Goal: Task Accomplishment & Management: Use online tool/utility

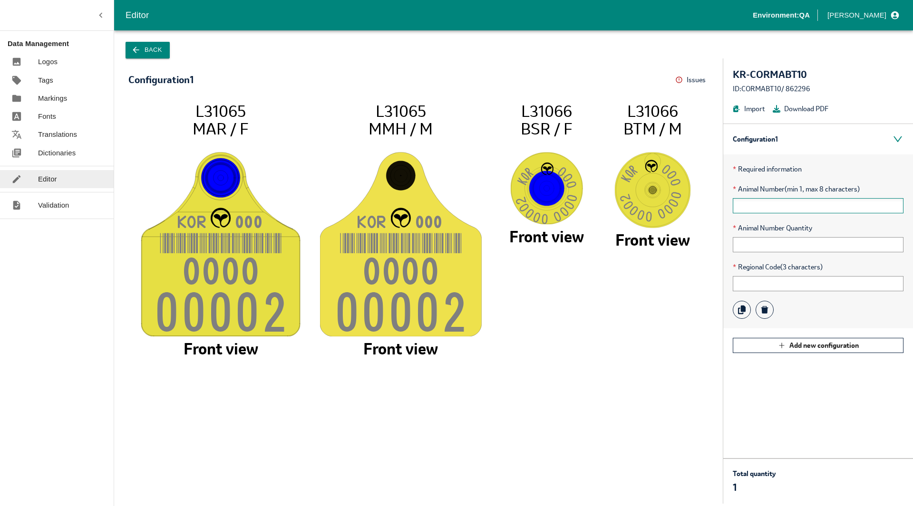
drag, startPoint x: 771, startPoint y: 210, endPoint x: 753, endPoint y: 210, distance: 18.1
click at [753, 210] on input "text" at bounding box center [817, 205] width 171 height 15
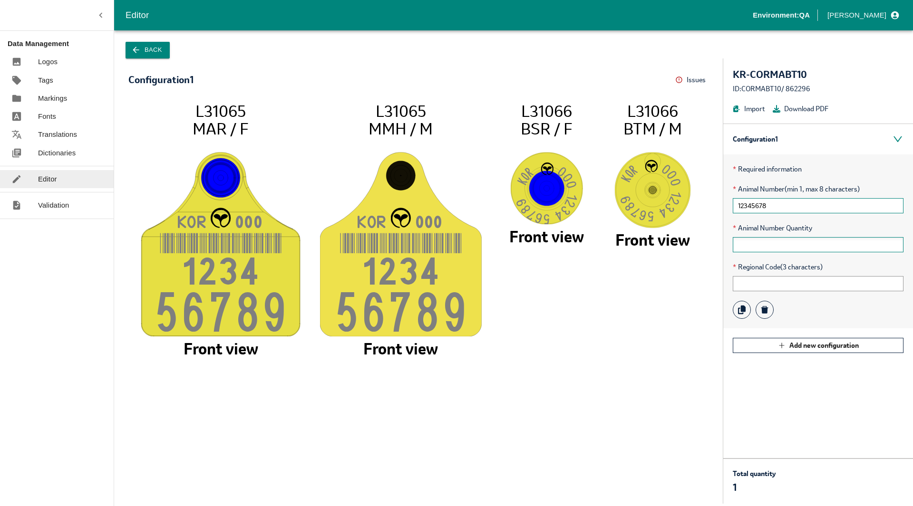
type input "12345678"
click at [747, 246] on input "text" at bounding box center [817, 244] width 171 height 15
type input "2"
click at [756, 287] on input "text" at bounding box center [817, 283] width 171 height 15
type input "111"
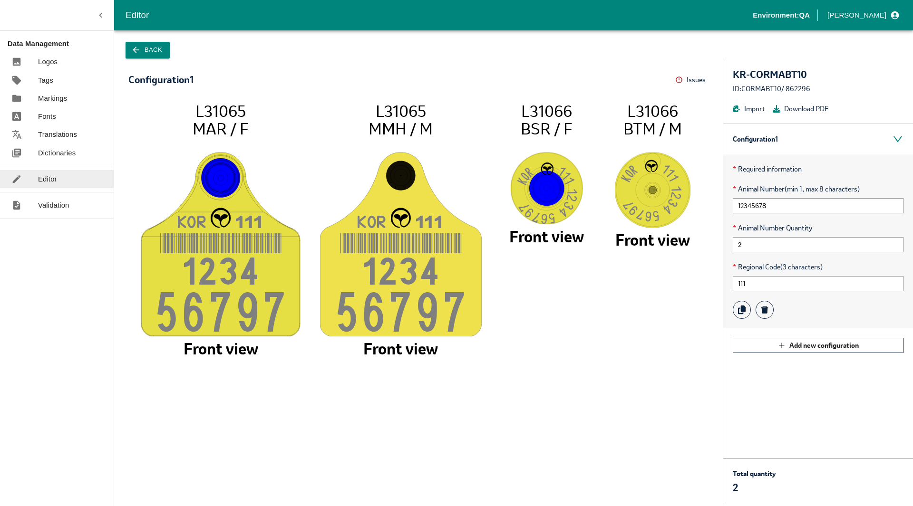
click at [652, 446] on icon "KO R 11 1 123 4 5679 7 L31065 MAR / F Front view KO R 11 1 123 4 5679 7 L31065 …" at bounding box center [418, 298] width 561 height 393
click at [140, 54] on icon "button" at bounding box center [136, 50] width 10 height 10
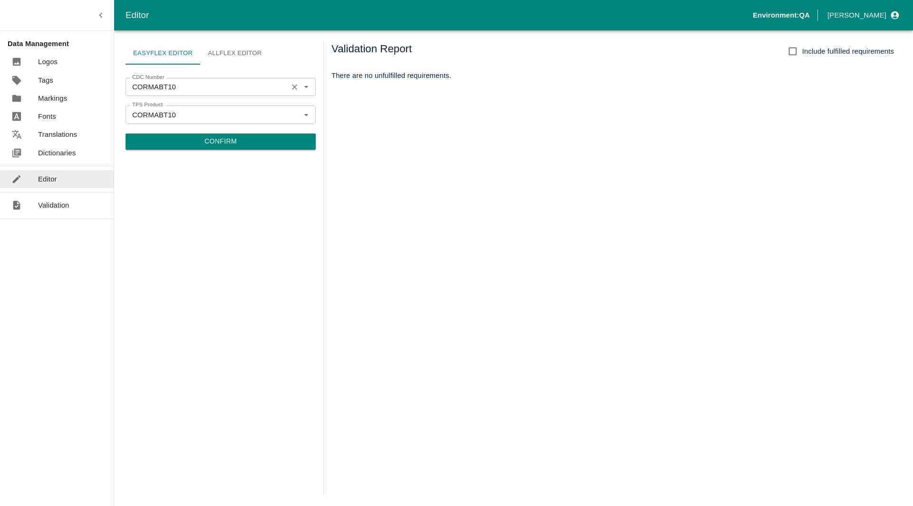
click at [183, 87] on input "CORMABT10" at bounding box center [206, 87] width 156 height 12
click at [282, 111] on li "CORMABT10" at bounding box center [220, 108] width 190 height 16
click at [294, 120] on button "Clear" at bounding box center [294, 114] width 13 height 13
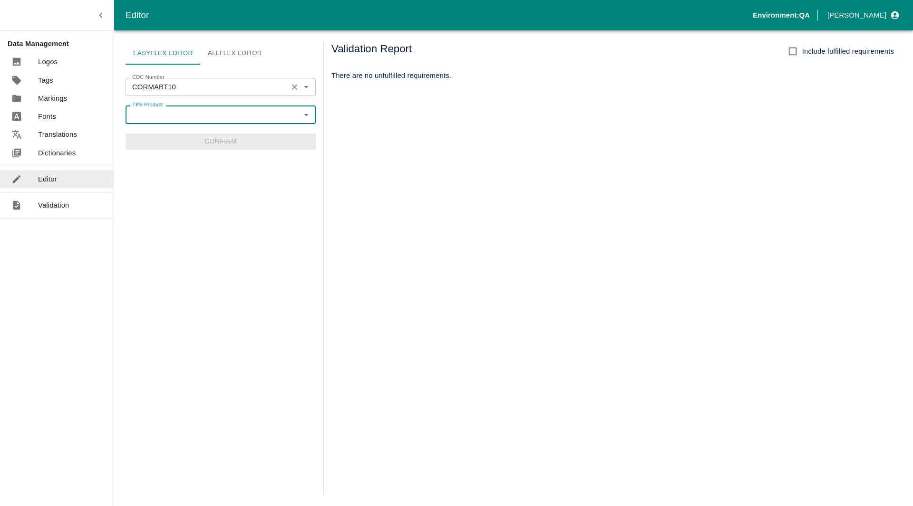
click at [290, 87] on icon "Clear" at bounding box center [294, 87] width 9 height 9
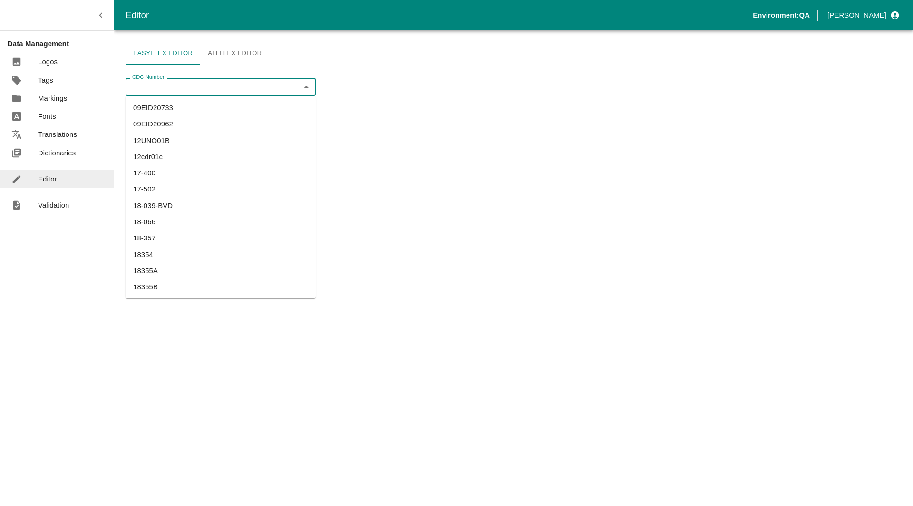
click at [290, 87] on input "CDC Number" at bounding box center [212, 87] width 169 height 12
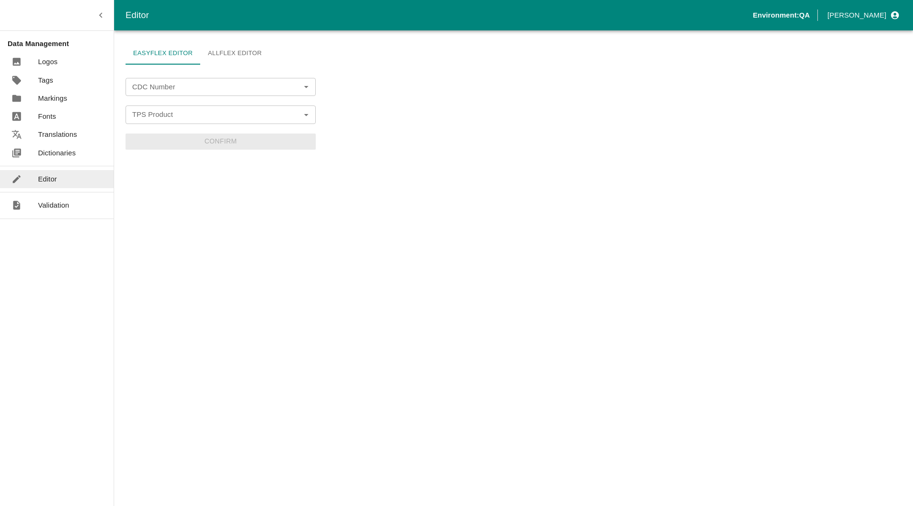
click at [345, 64] on div "Easyflex Editor Allflex Editor CDC Number CDC Number TPS Product TPS Product Co…" at bounding box center [513, 268] width 799 height 476
click at [68, 121] on link "Fonts" at bounding box center [57, 116] width 114 height 18
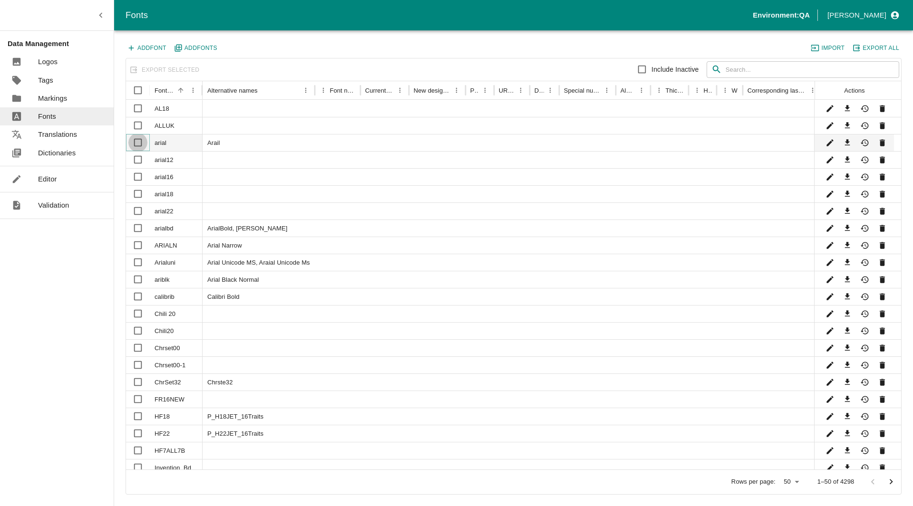
click at [138, 144] on input "Select row" at bounding box center [137, 142] width 19 height 19
checkbox input "true"
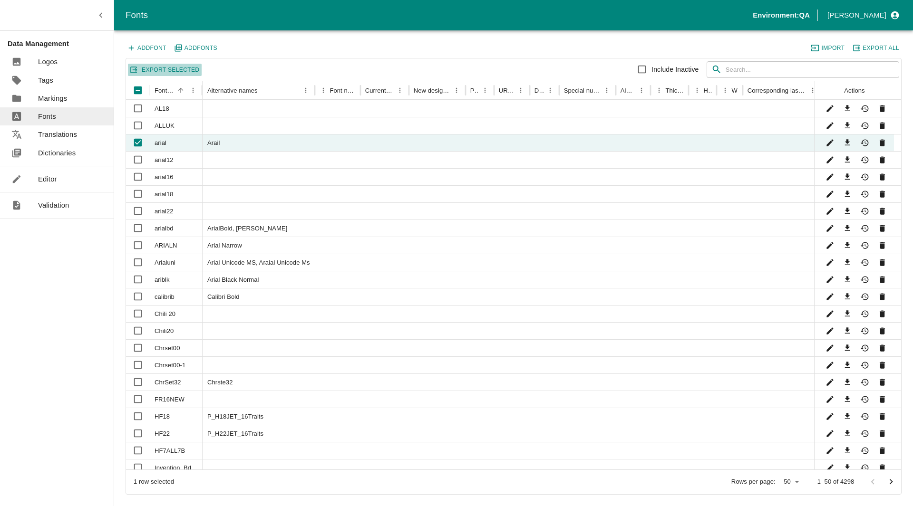
click at [159, 68] on button "Export Selected" at bounding box center [165, 70] width 74 height 12
click at [68, 64] on link "Logos" at bounding box center [57, 62] width 114 height 18
